Goal: Task Accomplishment & Management: Use online tool/utility

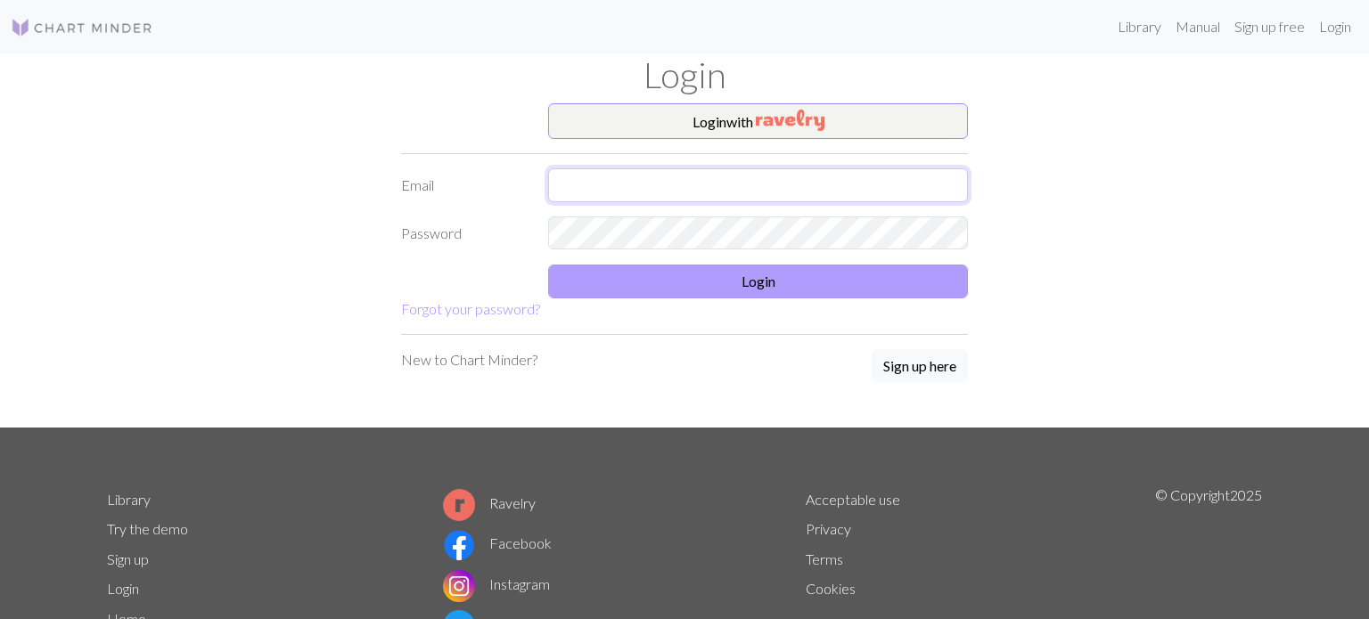
type input "[EMAIL_ADDRESS][DOMAIN_NAME]"
click at [740, 285] on button "Login" at bounding box center [758, 282] width 420 height 34
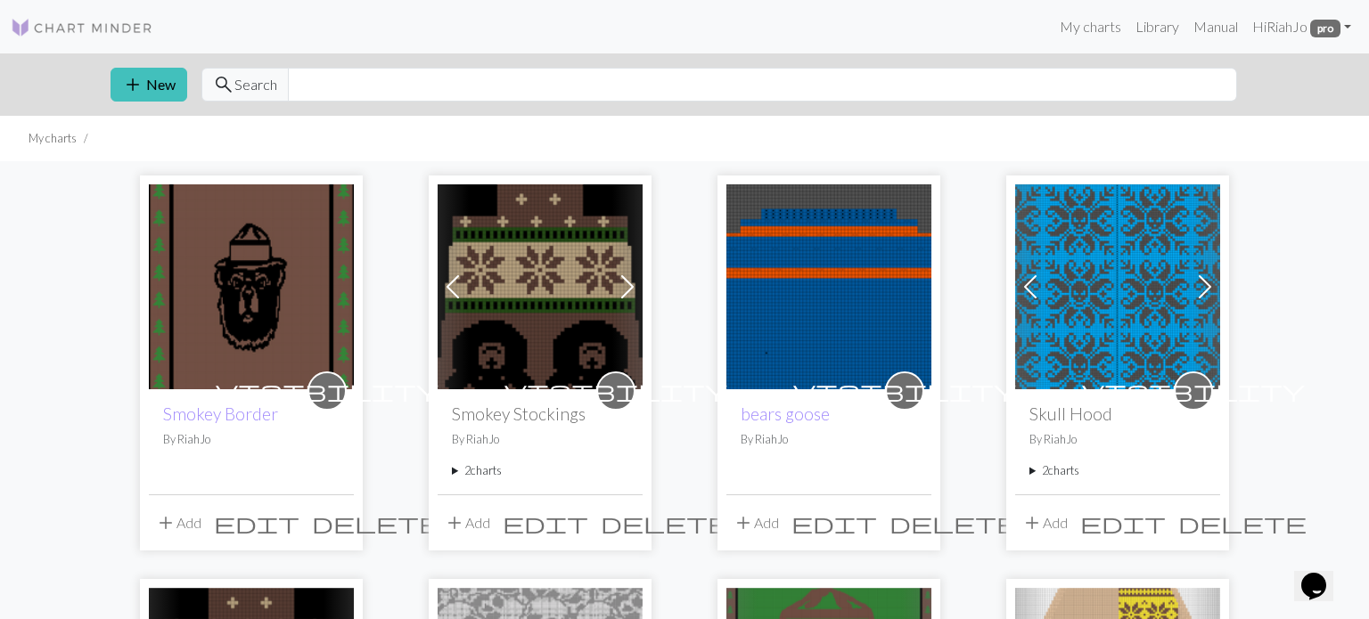
click at [306, 522] on button "edit" at bounding box center [257, 523] width 98 height 34
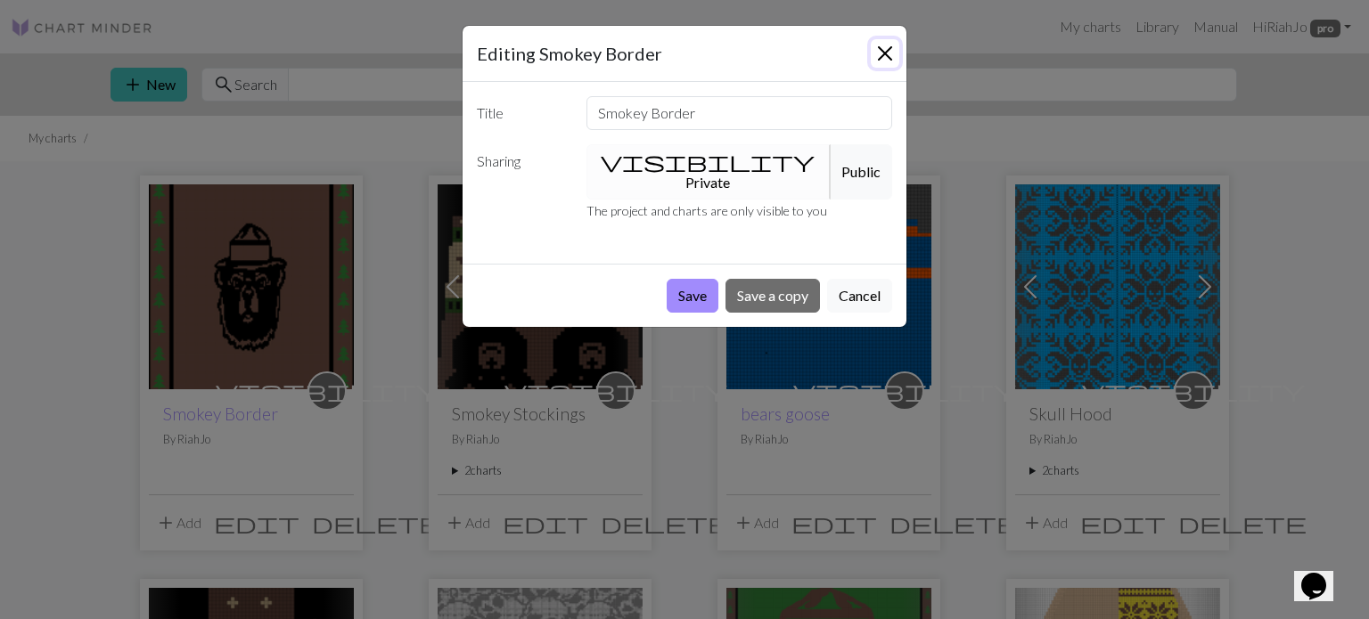
click at [887, 51] on button "Close" at bounding box center [885, 53] width 29 height 29
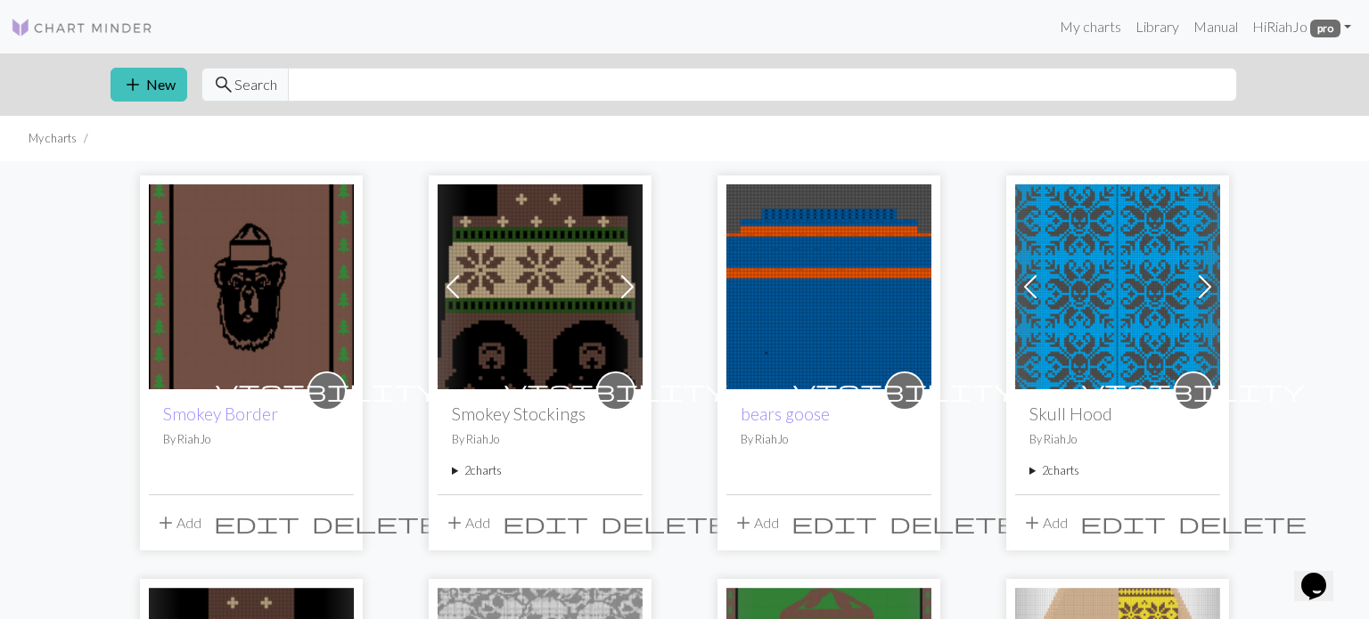
click at [291, 304] on img at bounding box center [251, 287] width 205 height 205
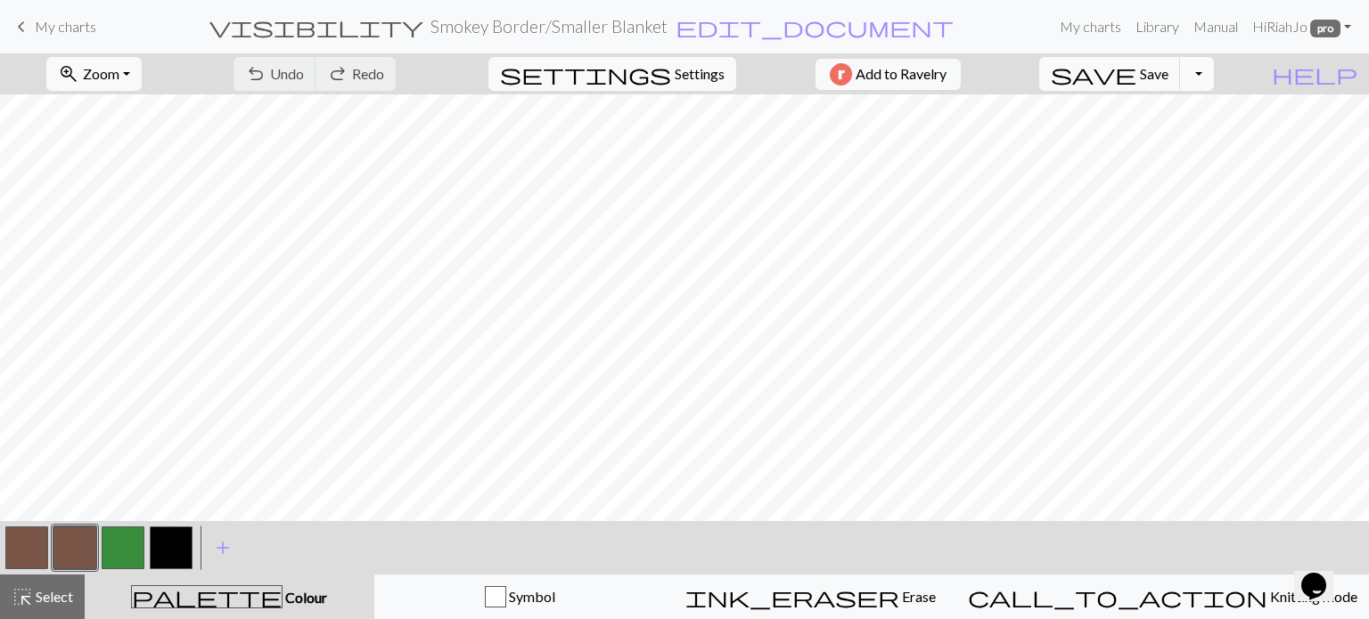
click at [1214, 68] on button "Toggle Dropdown" at bounding box center [1197, 74] width 34 height 34
click at [1127, 110] on span "file_copy" at bounding box center [1030, 113] width 193 height 25
drag, startPoint x: 30, startPoint y: 29, endPoint x: 845, endPoint y: 46, distance: 814.9
click at [30, 29] on span "keyboard_arrow_left" at bounding box center [21, 26] width 21 height 25
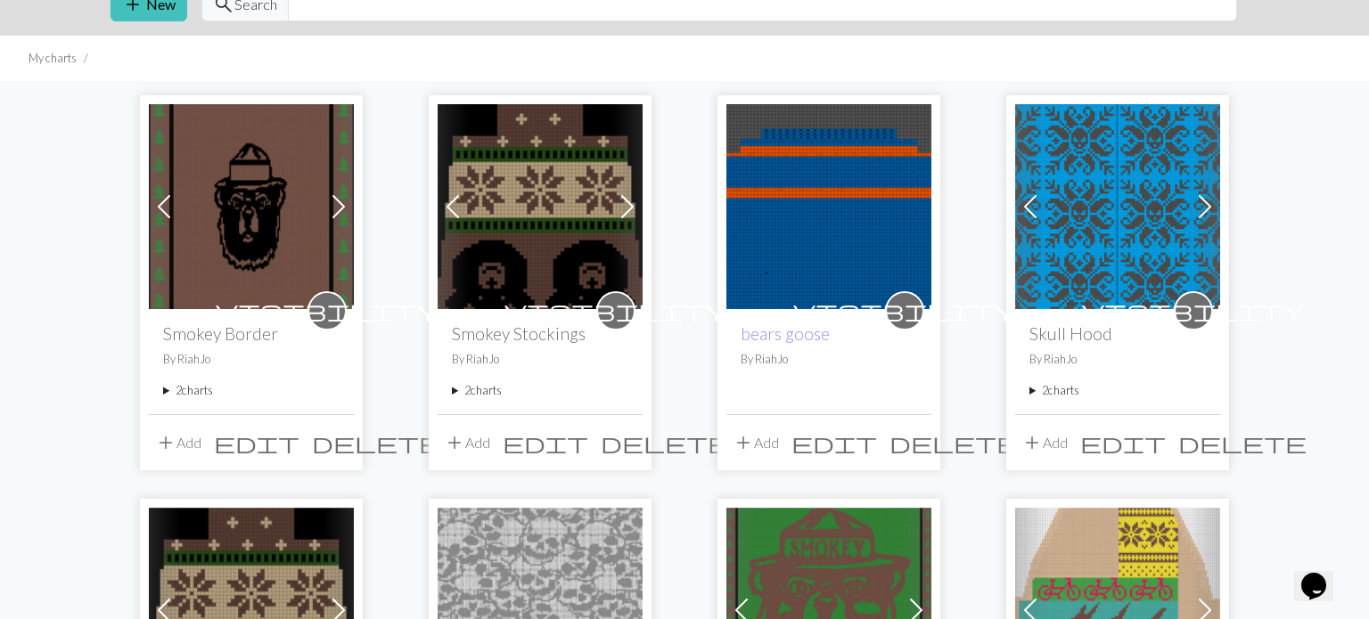
scroll to position [87, 0]
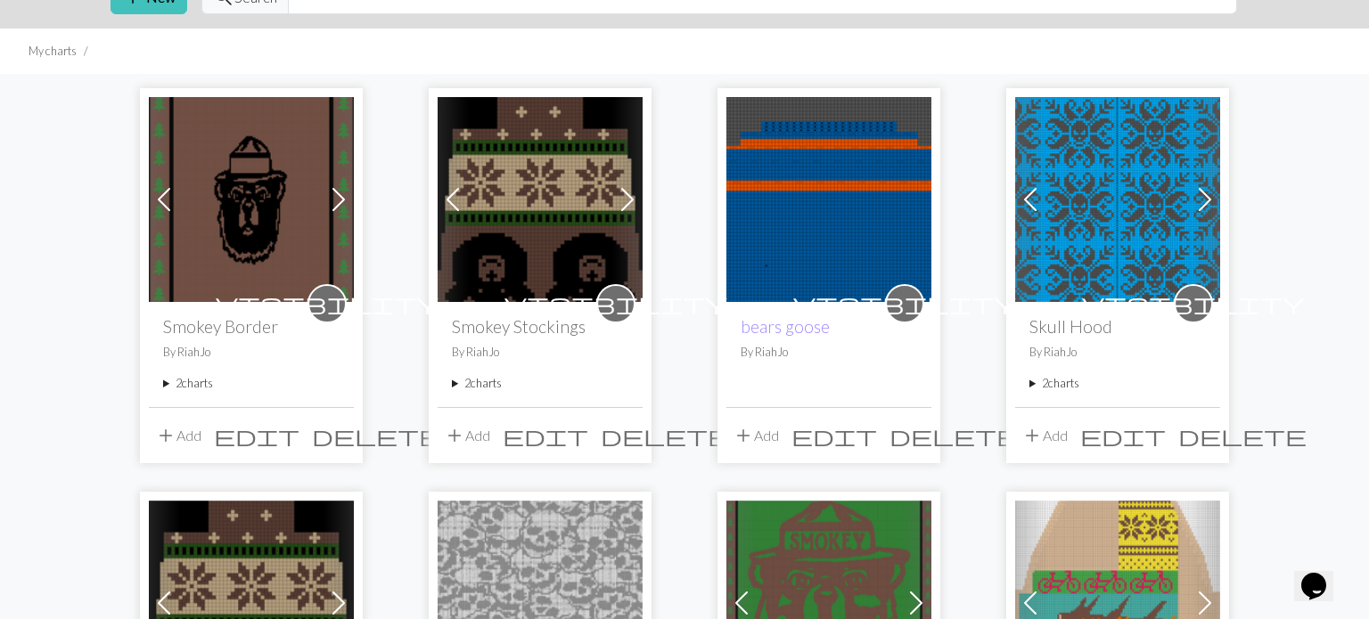
click at [188, 382] on summary "2 charts" at bounding box center [251, 383] width 176 height 17
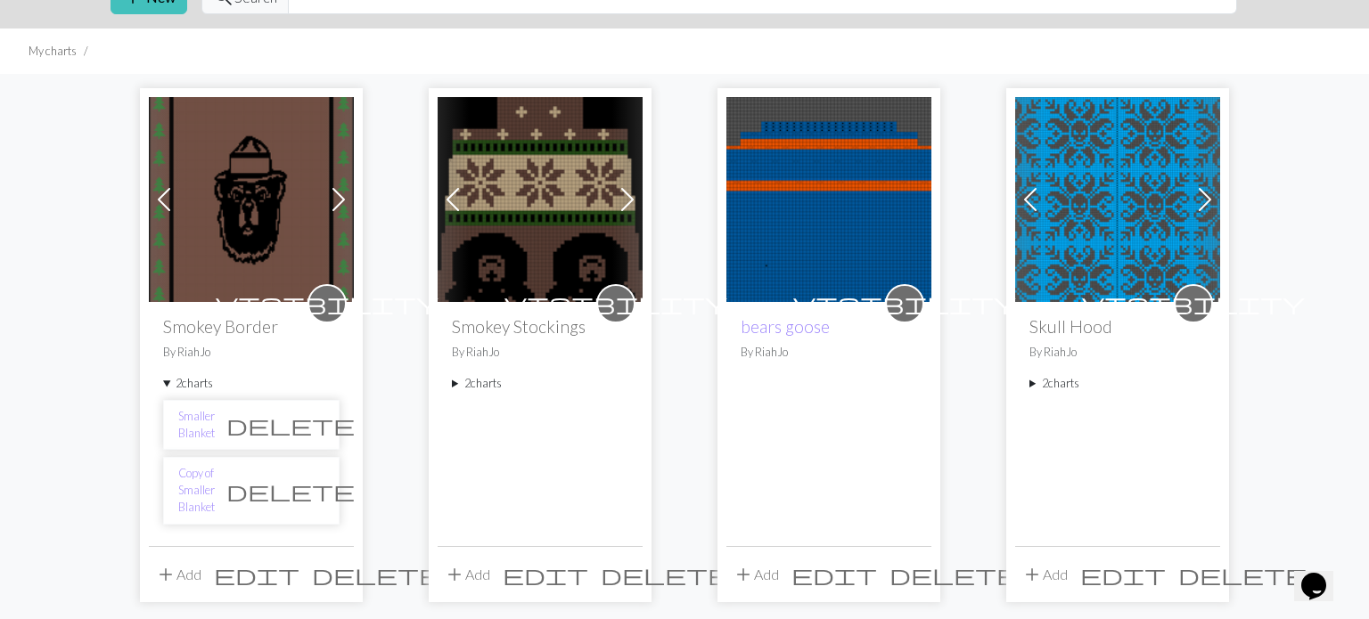
click at [310, 479] on span "delete" at bounding box center [290, 491] width 128 height 25
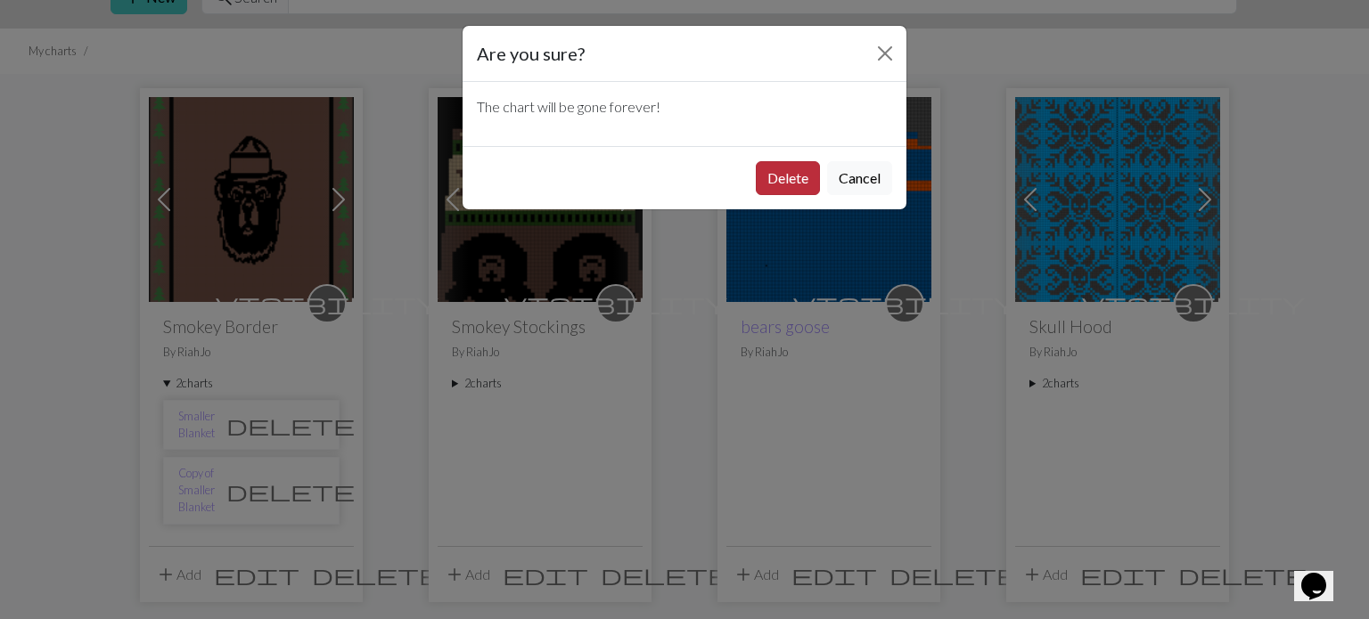
click at [774, 179] on button "Delete" at bounding box center [788, 178] width 64 height 34
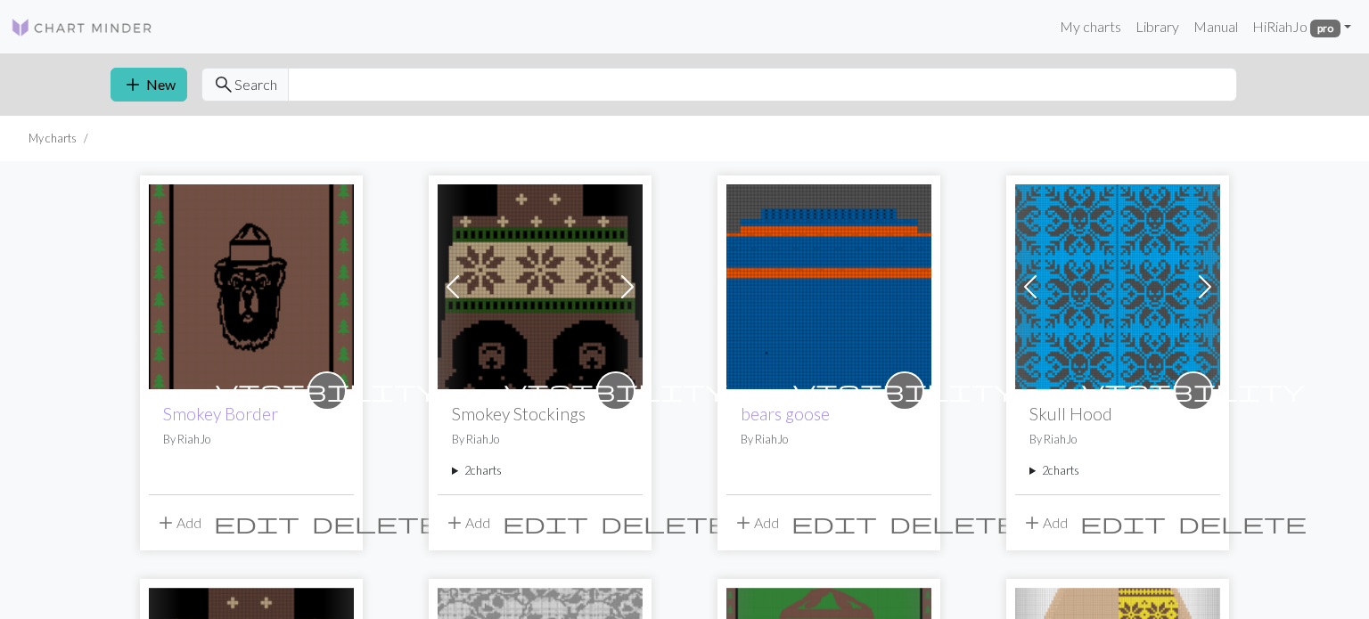
click at [208, 268] on img at bounding box center [251, 287] width 205 height 205
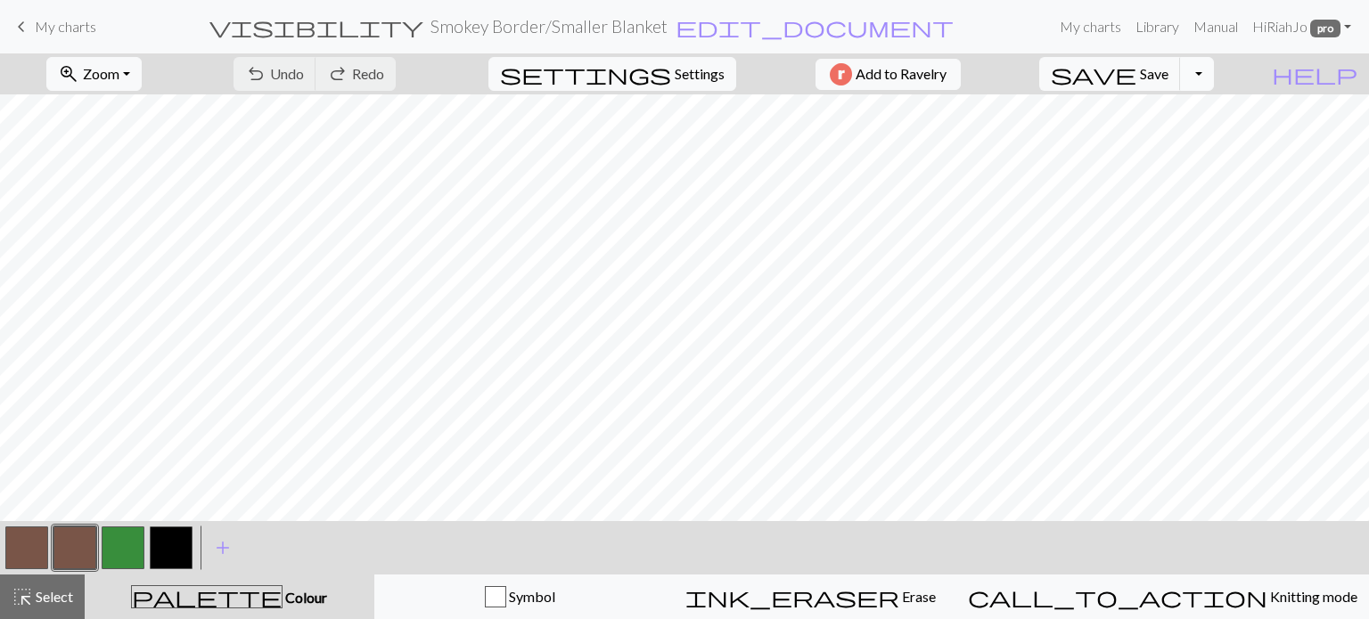
click at [1214, 78] on button "Toggle Dropdown" at bounding box center [1197, 74] width 34 height 34
click at [956, 142] on span "save_alt" at bounding box center [944, 141] width 21 height 25
click at [142, 68] on button "zoom_in Zoom Zoom" at bounding box center [93, 74] width 95 height 34
click at [141, 136] on button "Fit width" at bounding box center [117, 141] width 141 height 29
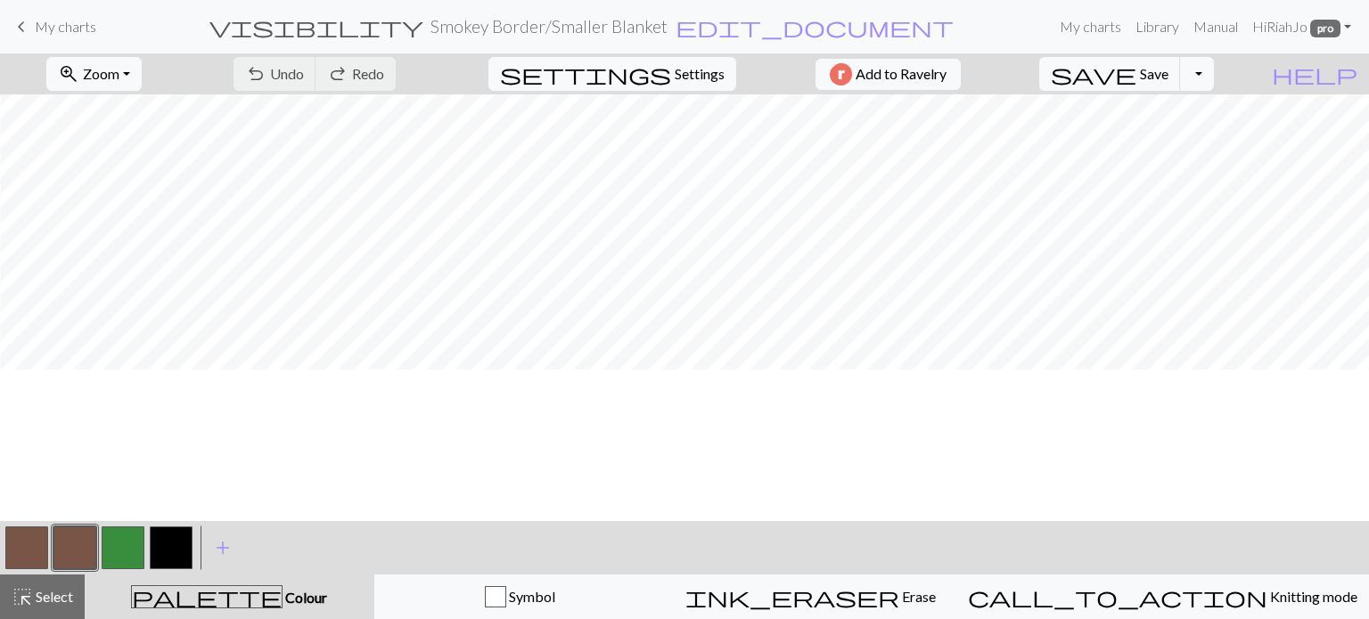
scroll to position [838, 390]
click at [176, 545] on button "button" at bounding box center [171, 548] width 43 height 43
click at [1169, 69] on span "Save" at bounding box center [1154, 73] width 29 height 17
click at [1136, 79] on span "save" at bounding box center [1094, 74] width 86 height 25
click at [1214, 73] on button "Toggle Dropdown" at bounding box center [1197, 74] width 34 height 34
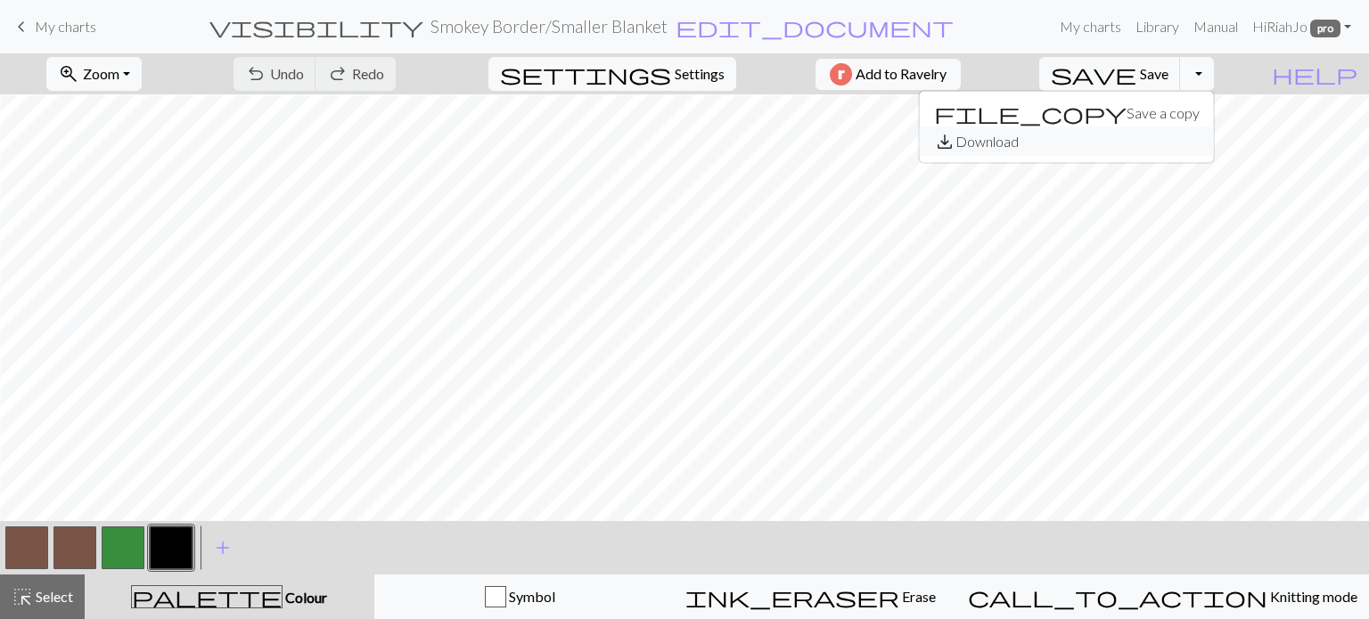
click at [956, 142] on span "save_alt" at bounding box center [944, 141] width 21 height 25
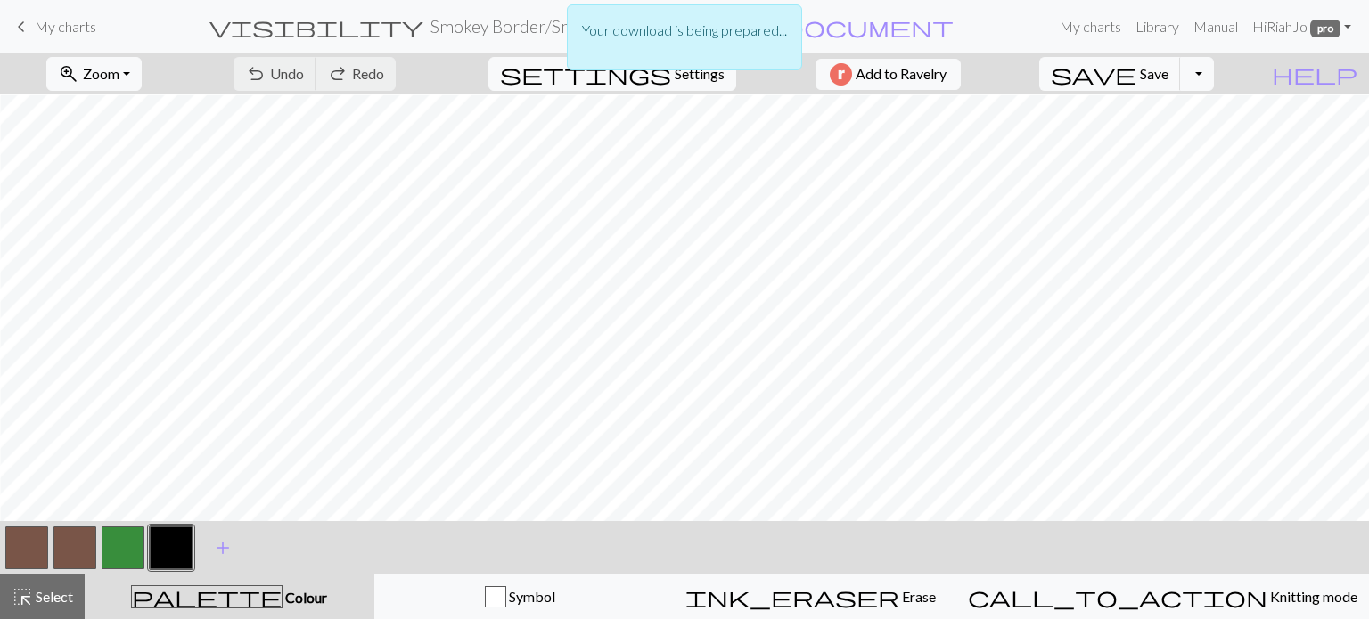
click at [676, 20] on p "Your download is being prepared..." at bounding box center [684, 30] width 205 height 21
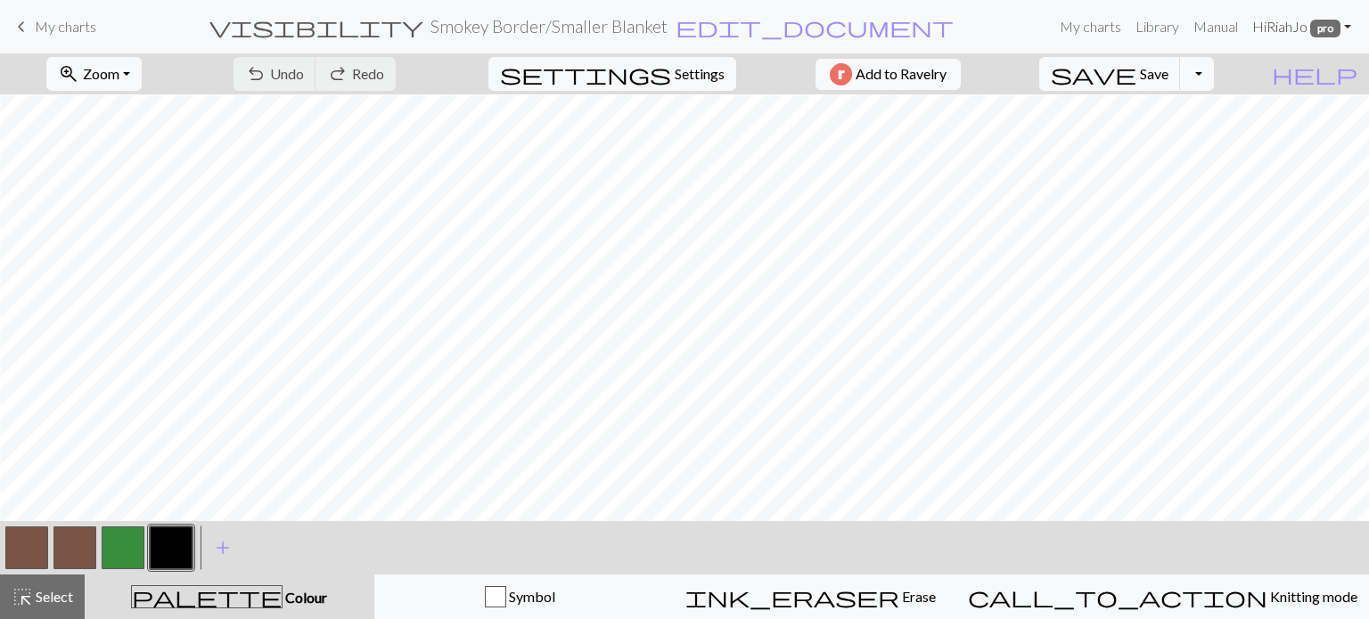
click at [1324, 23] on span "pro" at bounding box center [1325, 29] width 30 height 18
click at [1288, 78] on link "Account settings" at bounding box center [1285, 76] width 115 height 36
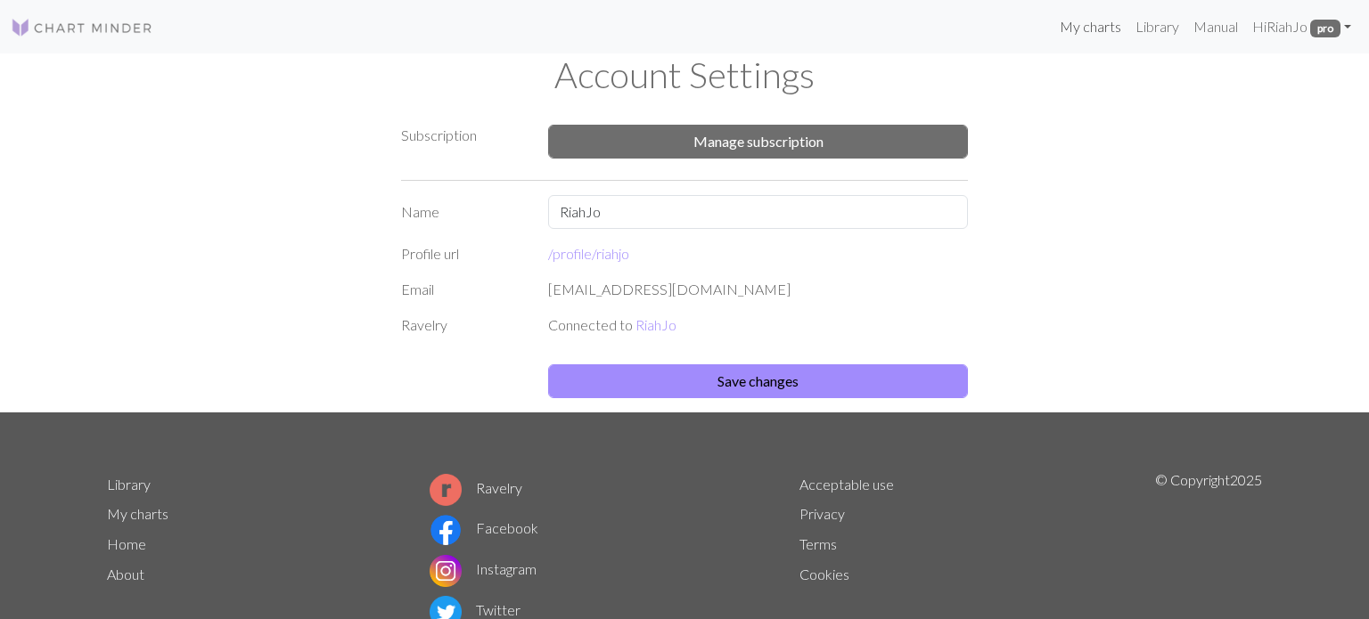
click at [1072, 21] on link "My charts" at bounding box center [1091, 27] width 76 height 36
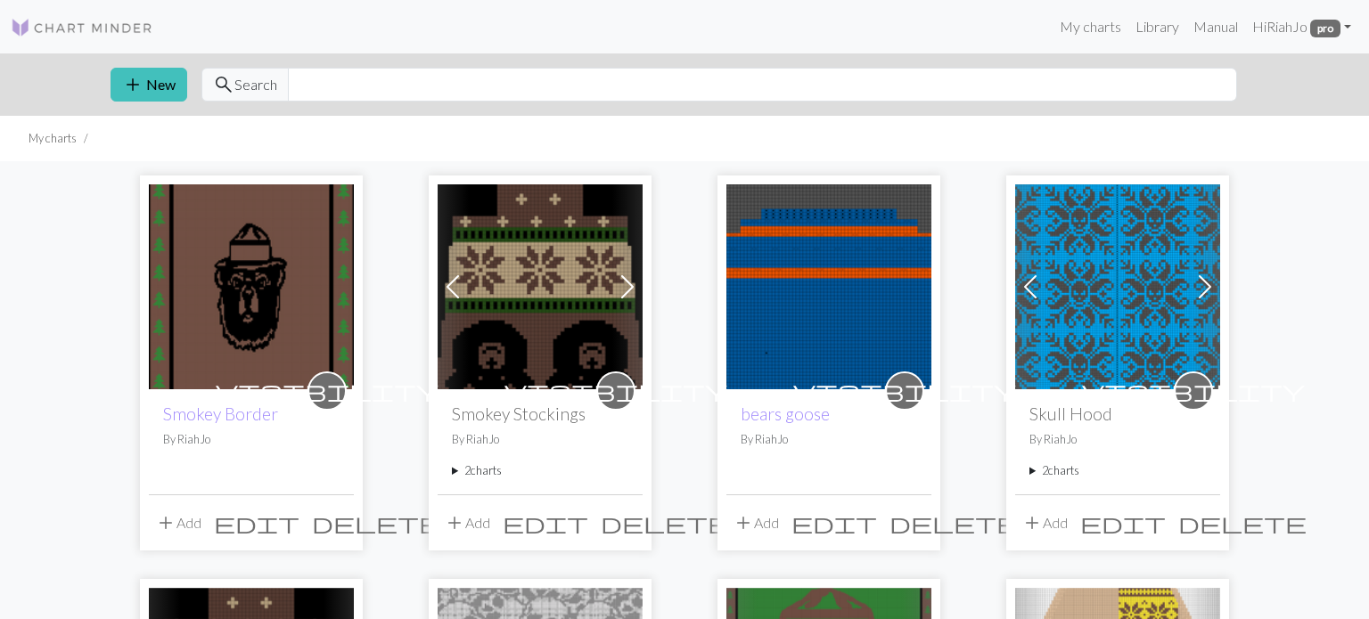
click at [209, 263] on img at bounding box center [251, 287] width 205 height 205
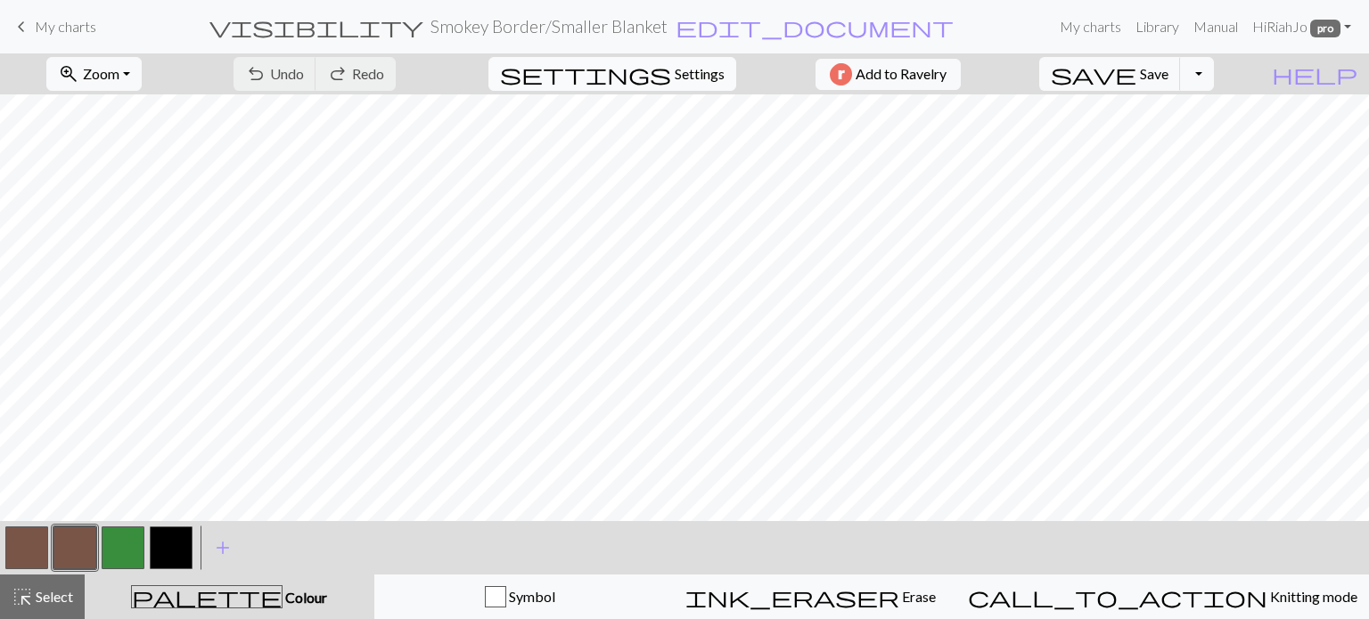
click at [677, 78] on span "Settings" at bounding box center [700, 73] width 50 height 21
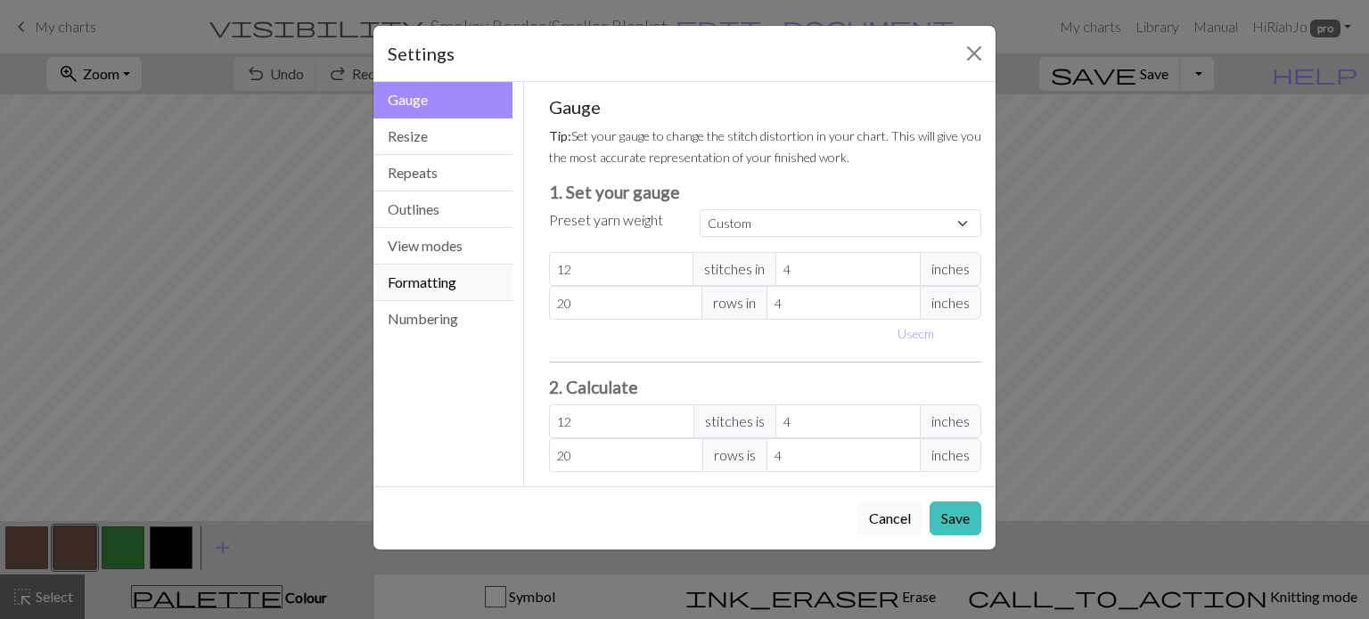
click at [426, 281] on button "Formatting" at bounding box center [442, 283] width 139 height 37
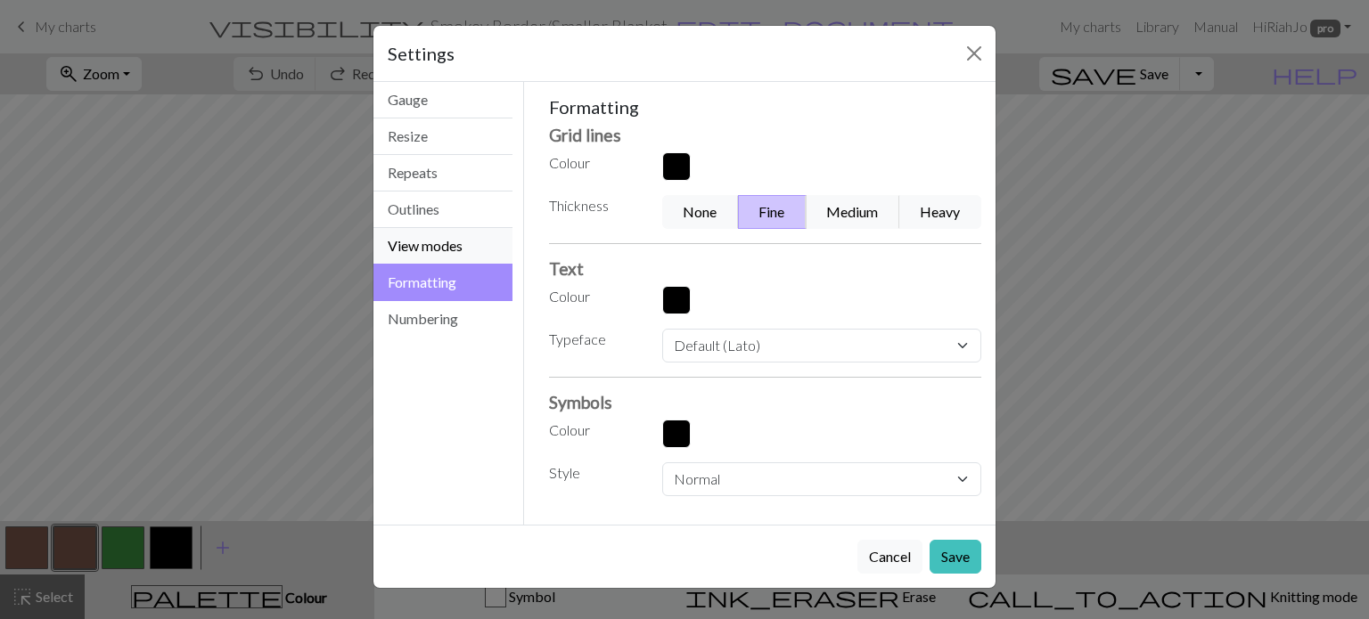
click at [428, 248] on button "View modes" at bounding box center [442, 246] width 139 height 37
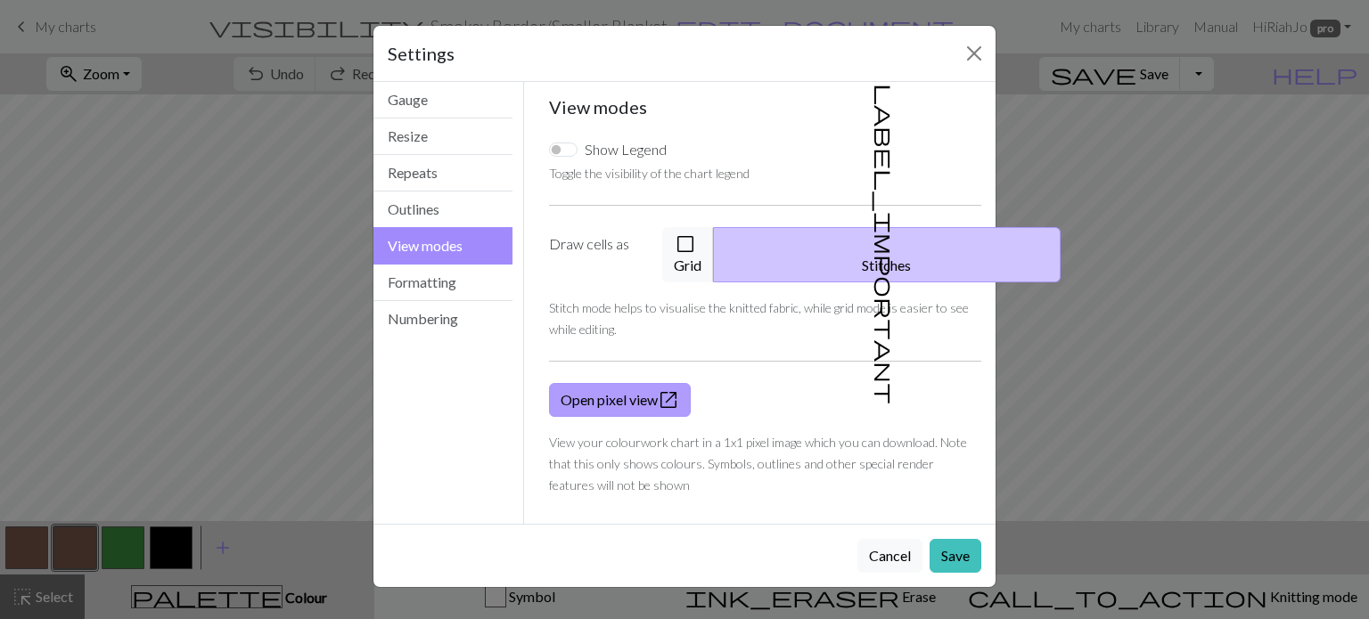
click at [594, 388] on link "Open pixel view open_in_new" at bounding box center [620, 400] width 142 height 34
